Goal: Information Seeking & Learning: Learn about a topic

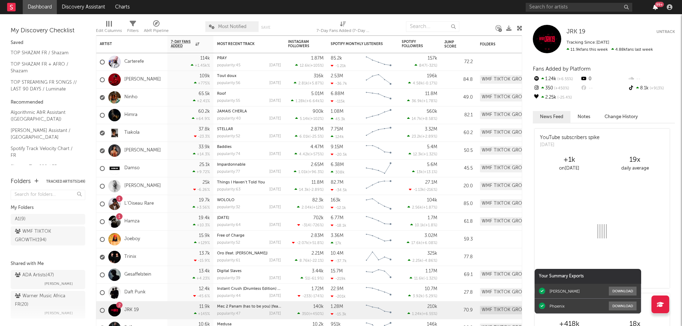
click at [654, 9] on icon "button" at bounding box center [655, 7] width 5 height 6
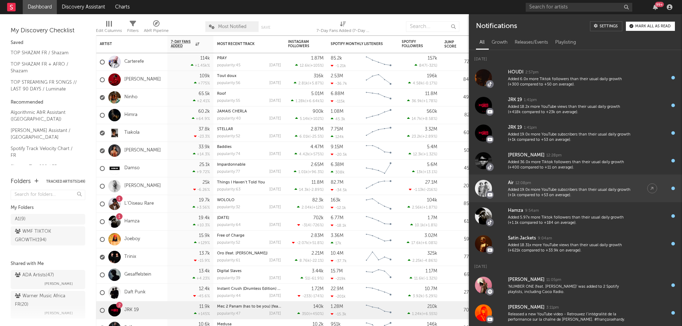
click at [542, 189] on div "Added 19.0x more YouTube subscribers than their usual daily growth (+1k compare…" at bounding box center [570, 192] width 125 height 11
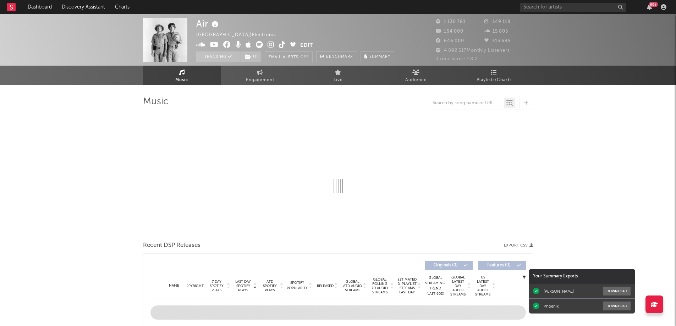
select select "6m"
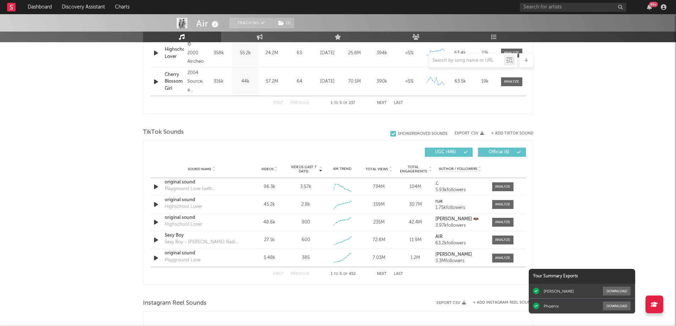
scroll to position [426, 0]
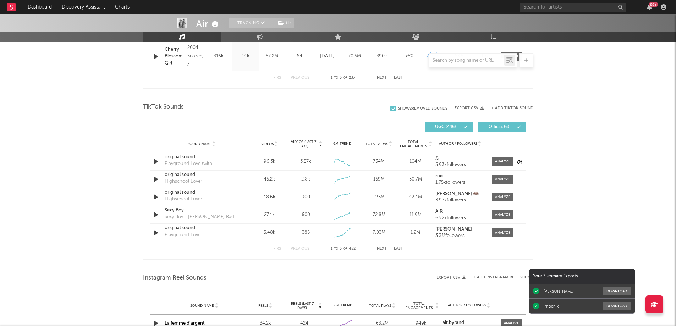
click at [156, 163] on icon "button" at bounding box center [155, 161] width 7 height 9
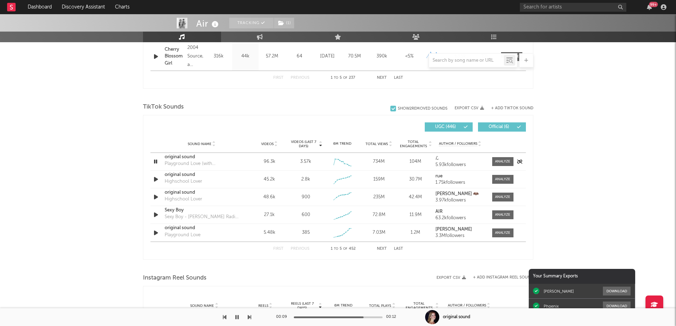
click at [156, 163] on icon "button" at bounding box center [155, 161] width 7 height 9
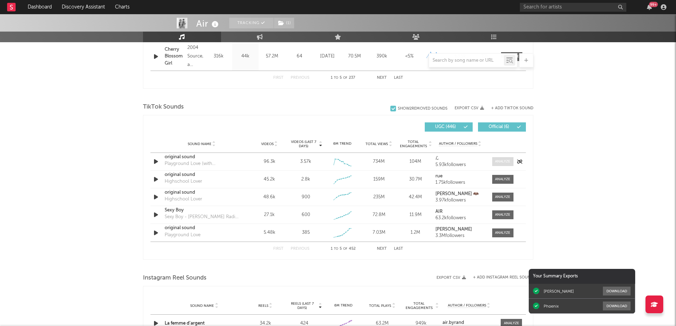
click at [503, 160] on div at bounding box center [502, 161] width 15 height 5
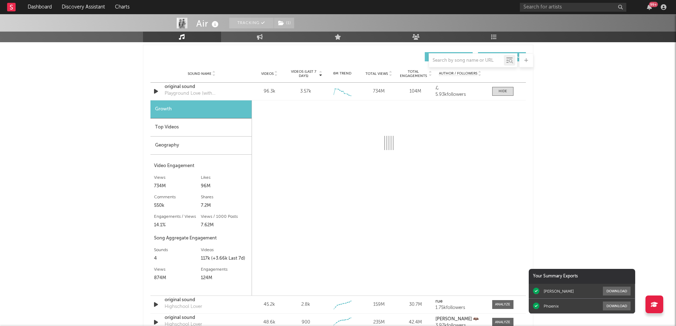
scroll to position [497, 0]
click at [206, 128] on div "Top Videos" at bounding box center [201, 127] width 101 height 18
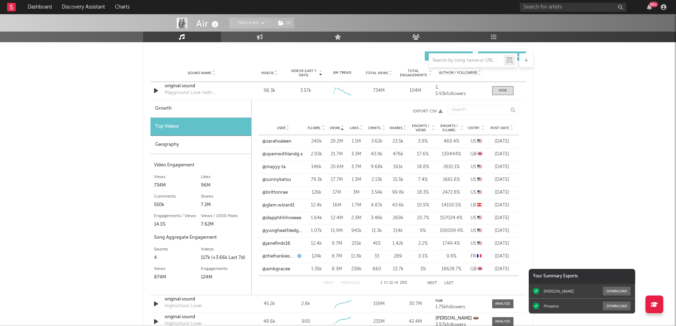
click at [494, 129] on span "Post Date" at bounding box center [500, 128] width 19 height 4
click at [280, 143] on link "@itschelseahope" at bounding box center [280, 141] width 36 height 7
click at [287, 155] on link "@bumbleberrybakery" at bounding box center [283, 154] width 42 height 7
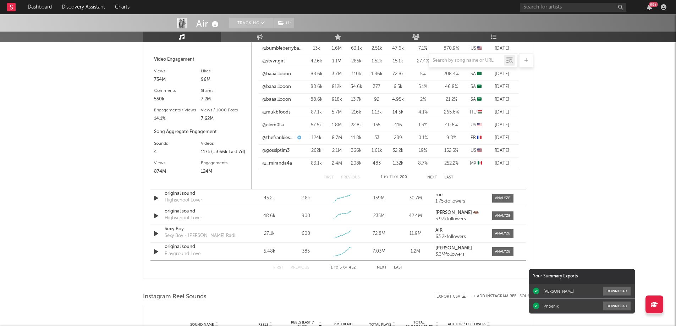
scroll to position [604, 0]
click at [283, 138] on link "@thefrankieshop" at bounding box center [278, 137] width 33 height 7
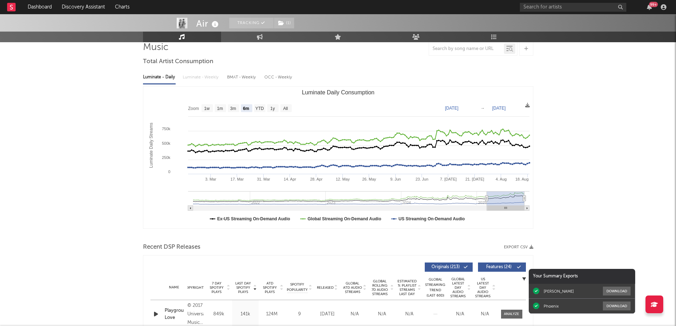
scroll to position [0, 0]
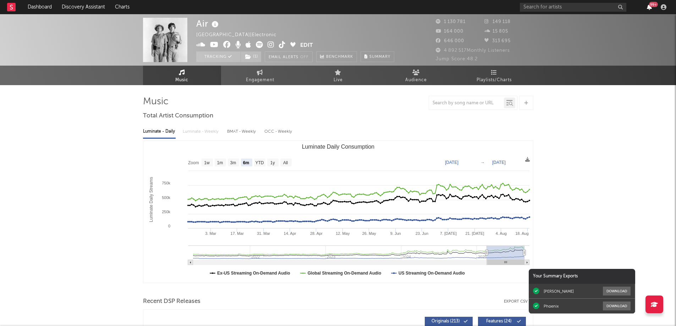
click at [647, 6] on icon "button" at bounding box center [649, 7] width 5 height 6
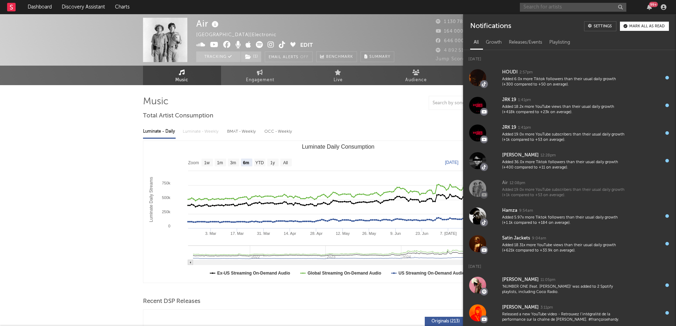
click at [550, 8] on input "text" at bounding box center [573, 7] width 107 height 9
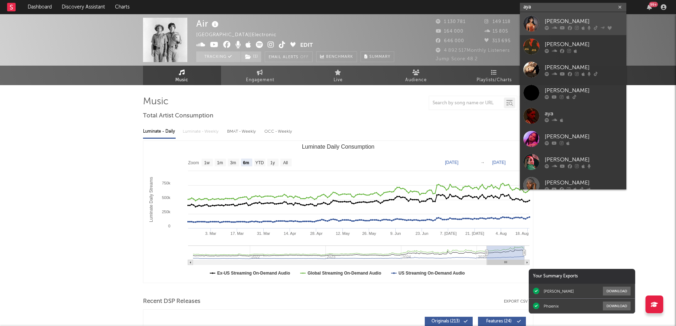
type input "aya"
click at [559, 20] on div "[PERSON_NAME]" at bounding box center [584, 21] width 78 height 9
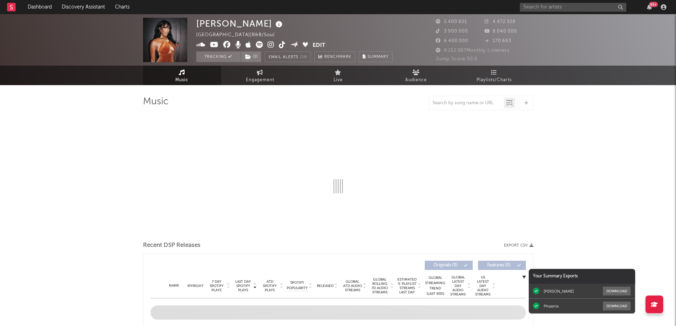
select select "6m"
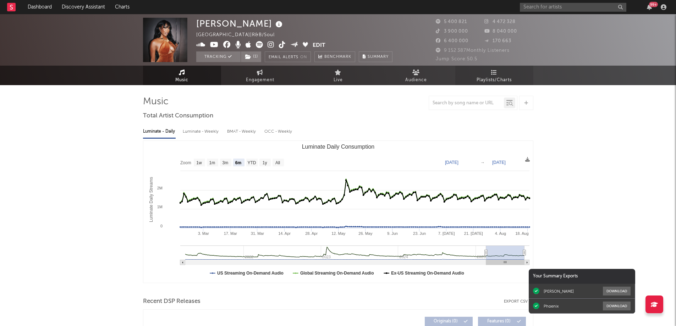
click at [489, 79] on span "Playlists/Charts" at bounding box center [494, 80] width 35 height 9
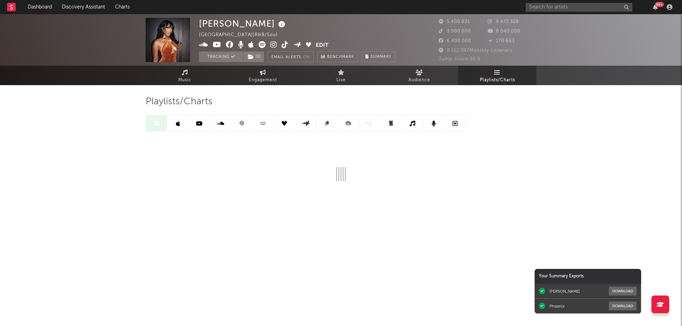
click at [244, 125] on link at bounding box center [241, 123] width 21 height 16
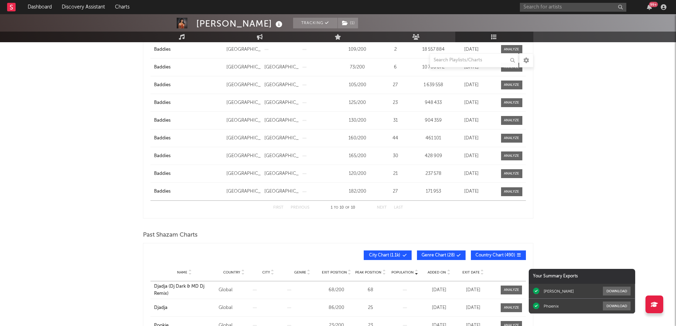
scroll to position [36, 0]
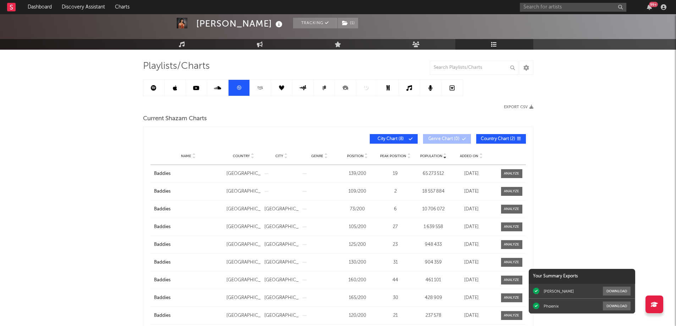
click at [471, 156] on span "Added On" at bounding box center [469, 156] width 18 height 4
click at [154, 89] on icon at bounding box center [154, 88] width 6 height 6
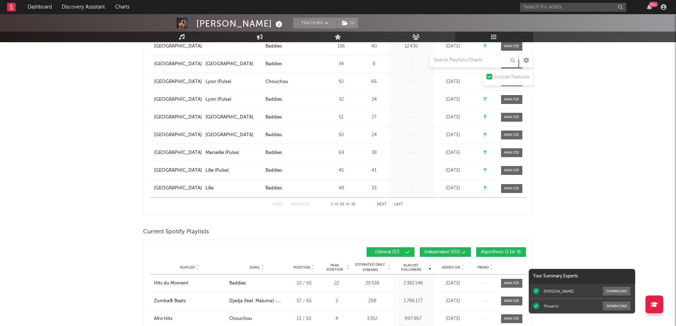
scroll to position [320, 0]
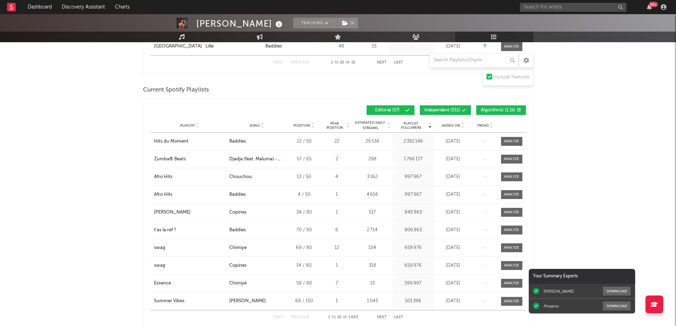
click at [454, 125] on span "Added On" at bounding box center [451, 126] width 18 height 4
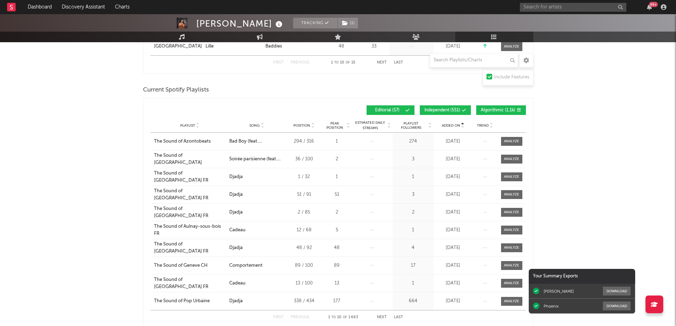
click at [454, 125] on span "Added On" at bounding box center [451, 126] width 18 height 4
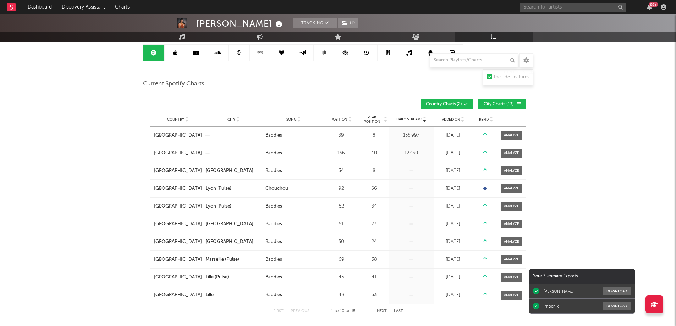
scroll to position [0, 0]
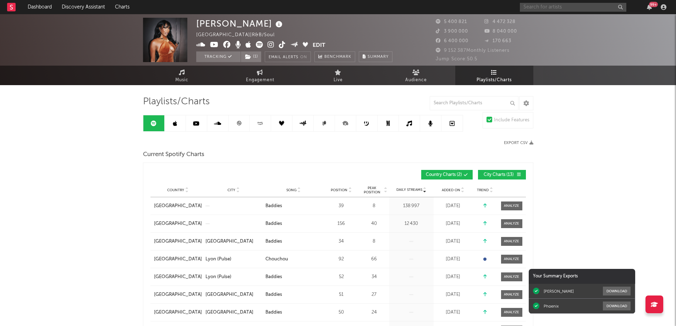
click at [527, 5] on input "text" at bounding box center [573, 7] width 107 height 9
click at [534, 6] on input "text" at bounding box center [573, 7] width 107 height 9
click at [563, 2] on div "99 +" at bounding box center [594, 7] width 149 height 14
click at [563, 6] on input "text" at bounding box center [573, 7] width 107 height 9
click at [565, 8] on input "text" at bounding box center [573, 7] width 107 height 9
